Goal: Information Seeking & Learning: Find specific page/section

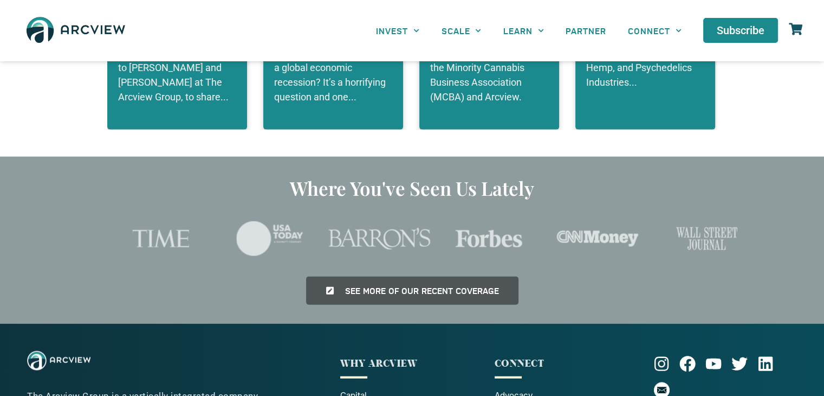
scroll to position [2525, 0]
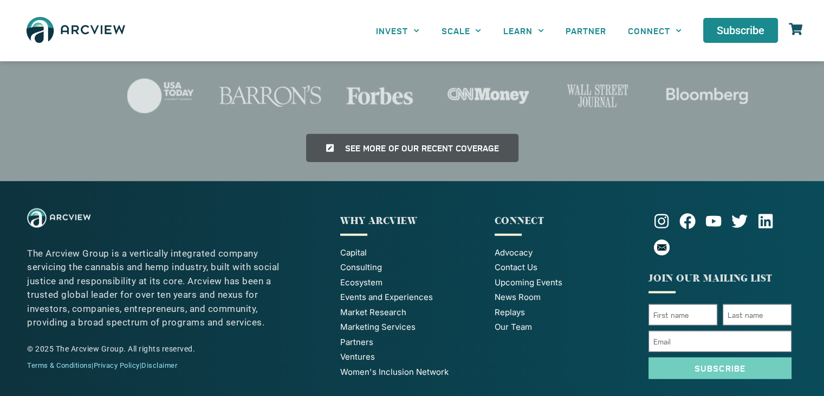
click at [511, 321] on span "Our Team" at bounding box center [513, 327] width 37 height 12
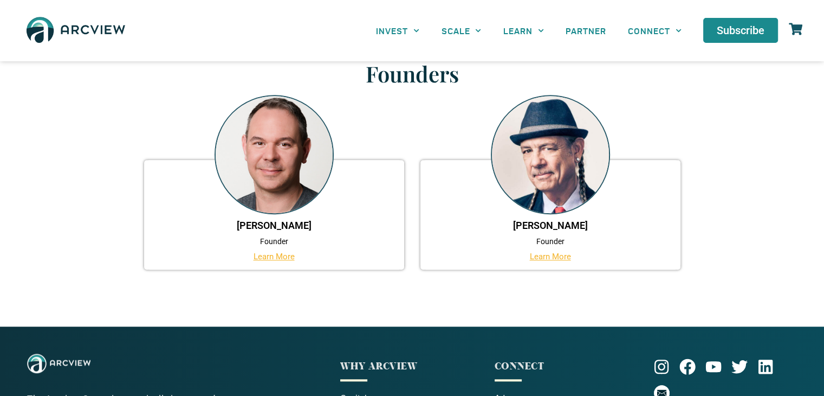
scroll to position [813, 0]
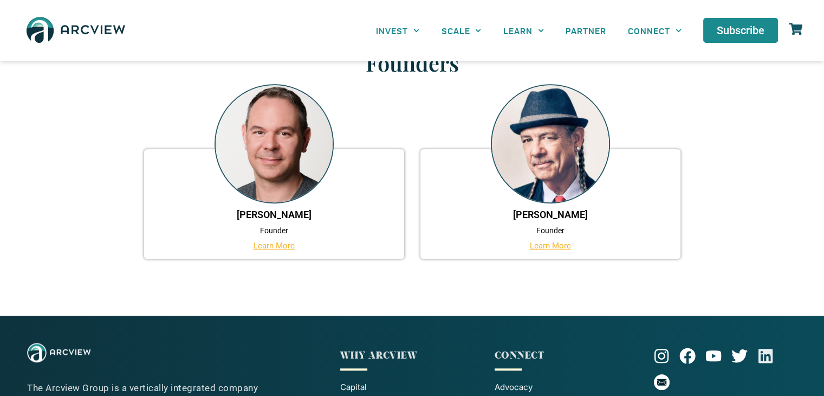
click at [766, 357] on icon at bounding box center [766, 355] width 14 height 14
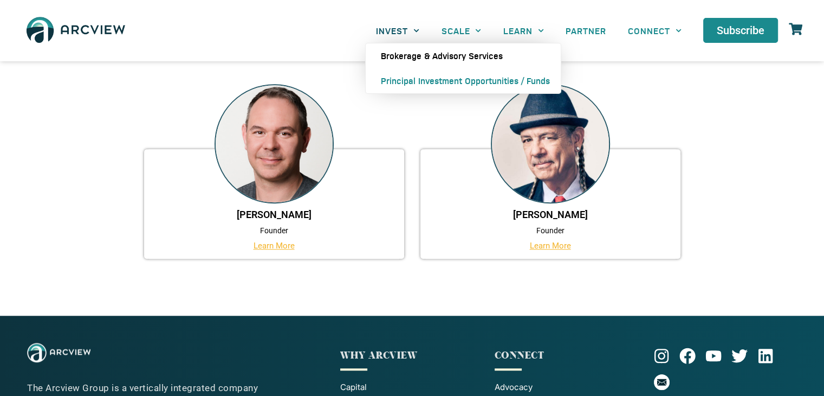
click at [394, 54] on link "Brokerage & Advisory Services" at bounding box center [463, 55] width 195 height 25
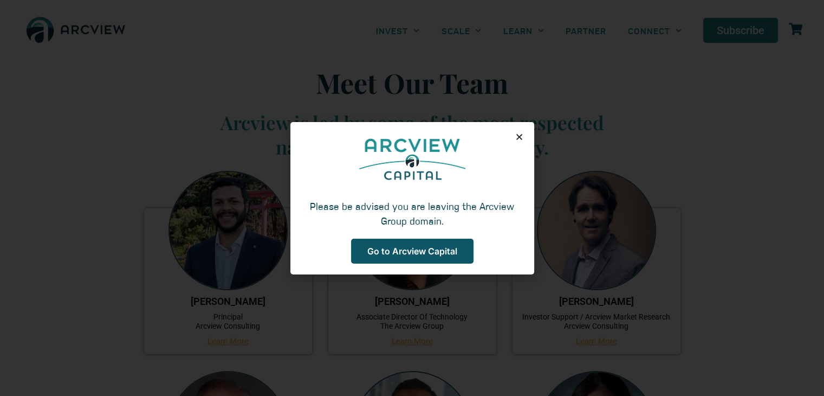
click at [520, 134] on icon "Close" at bounding box center [519, 137] width 8 height 8
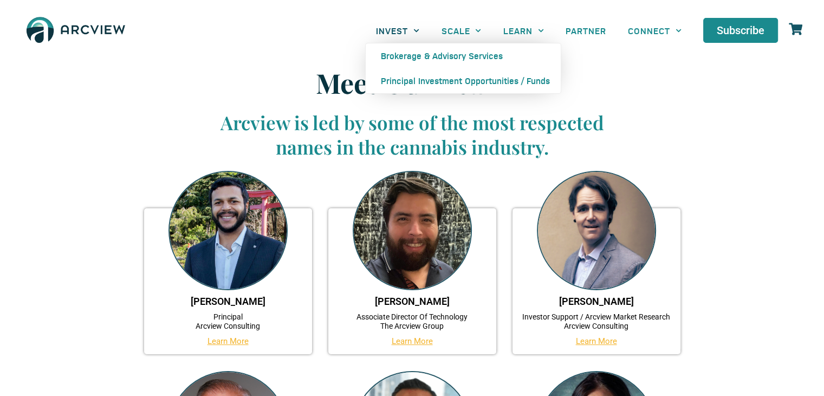
click at [416, 31] on icon "Menu" at bounding box center [416, 30] width 5 height 3
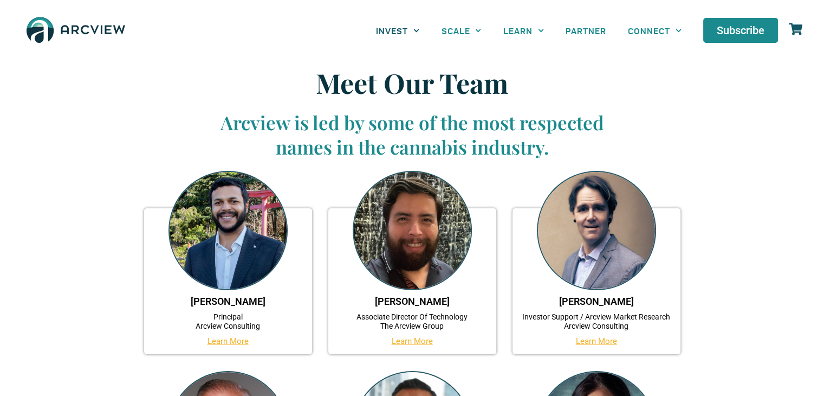
click at [416, 31] on icon "Menu" at bounding box center [416, 30] width 5 height 3
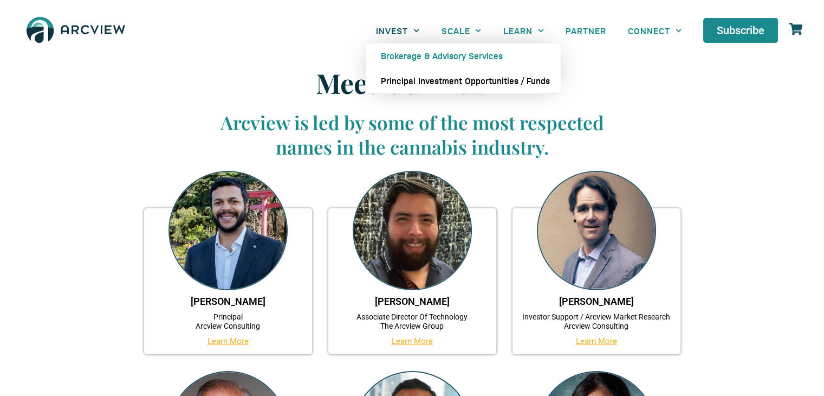
click at [411, 78] on link "Principal Investment Opportunities / Funds" at bounding box center [463, 80] width 195 height 25
